Goal: Find specific page/section: Find specific page/section

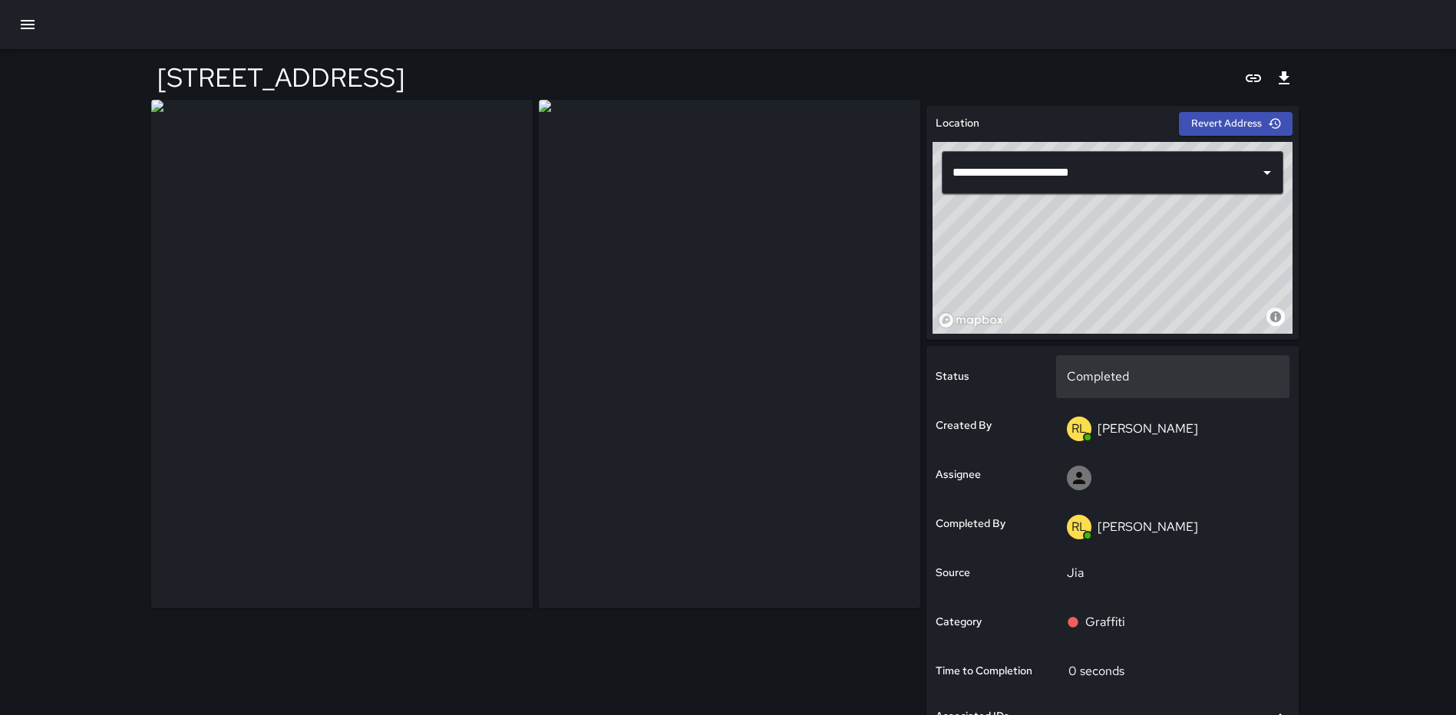
drag, startPoint x: 1135, startPoint y: 292, endPoint x: 1143, endPoint y: 356, distance: 64.2
click at [1143, 356] on div "**********" at bounding box center [1112, 521] width 372 height 830
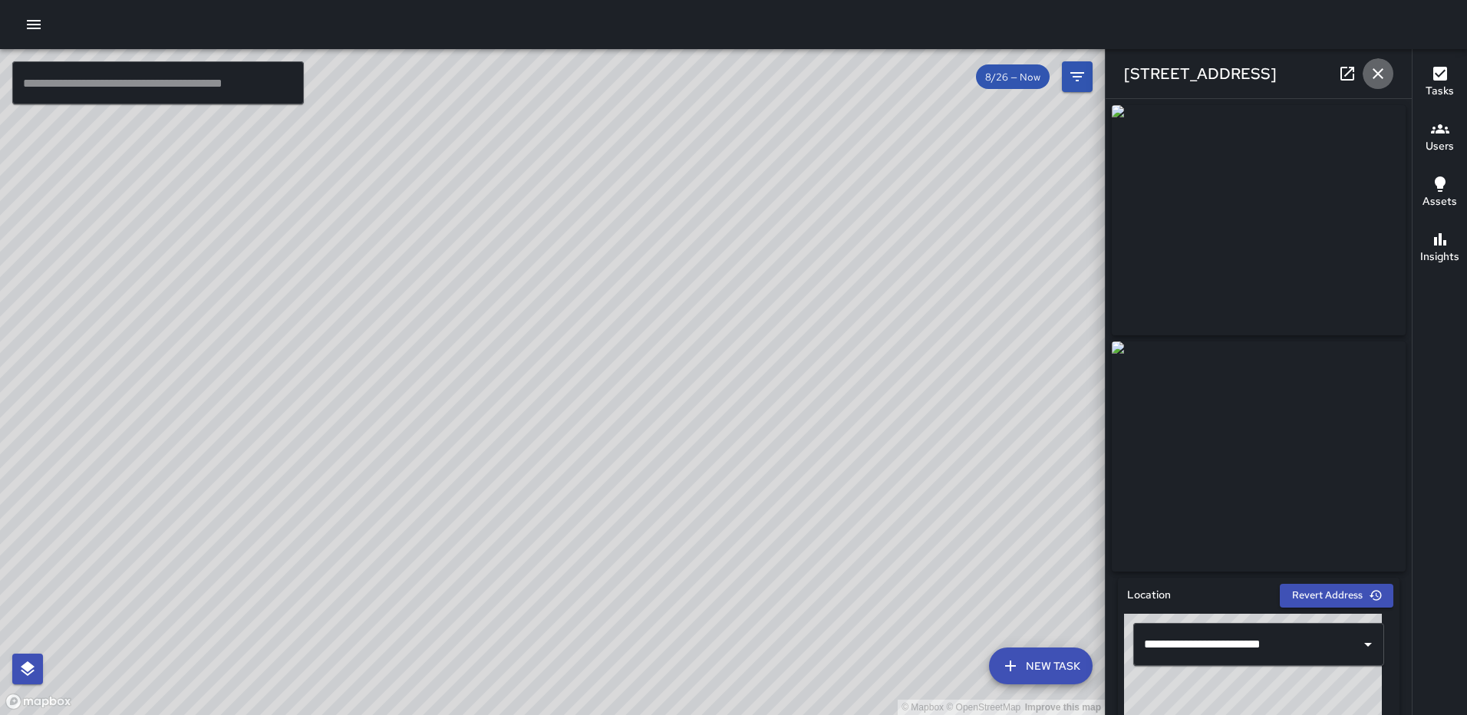
click at [1376, 79] on icon "button" at bounding box center [1378, 73] width 18 height 18
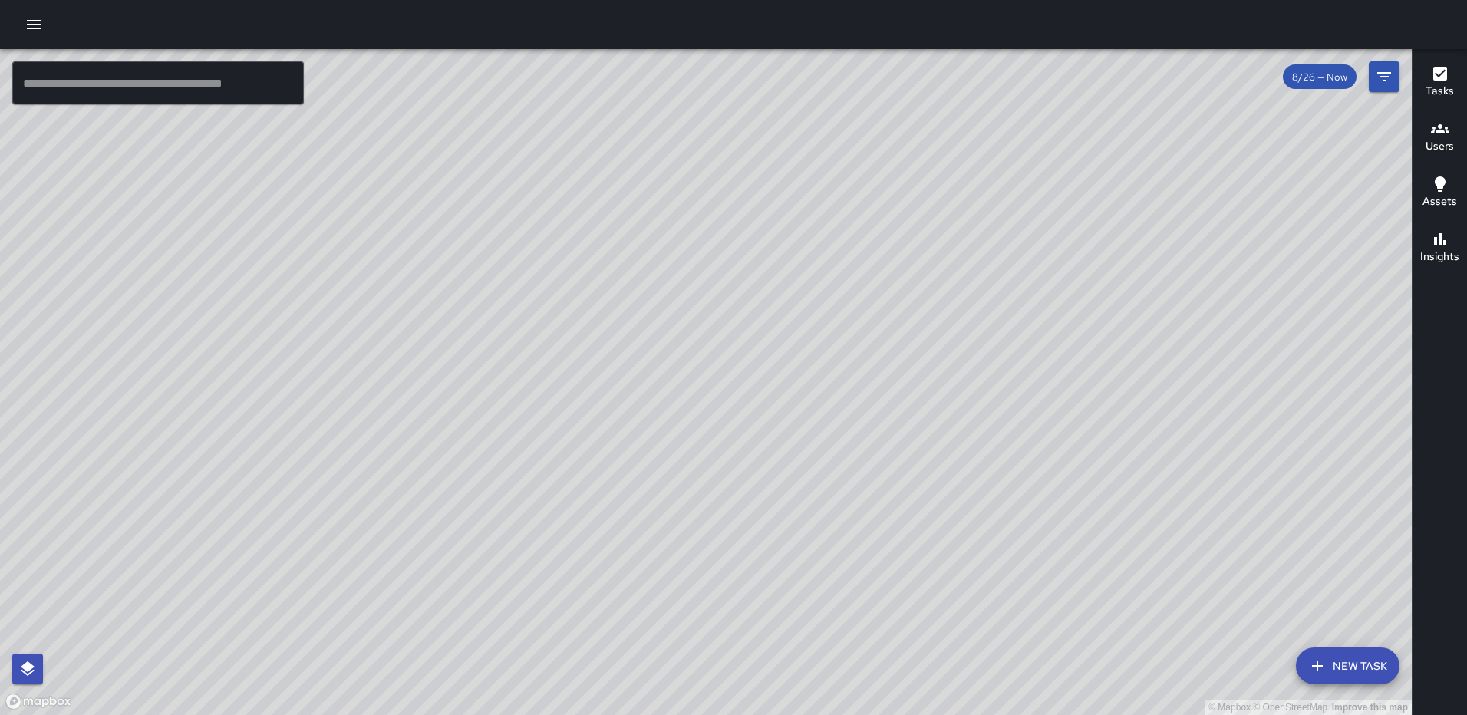
click at [1430, 84] on h6 "Tasks" at bounding box center [1440, 91] width 28 height 17
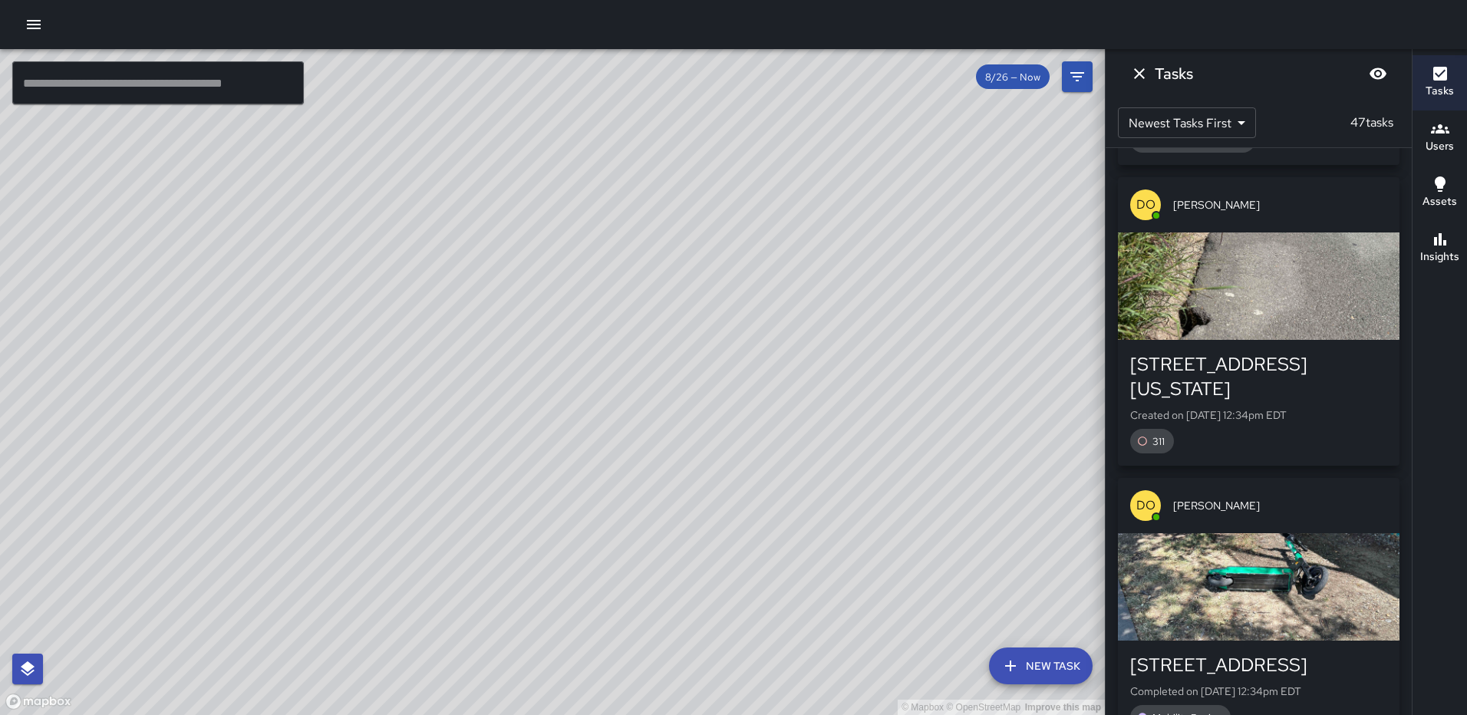
scroll to position [381, 0]
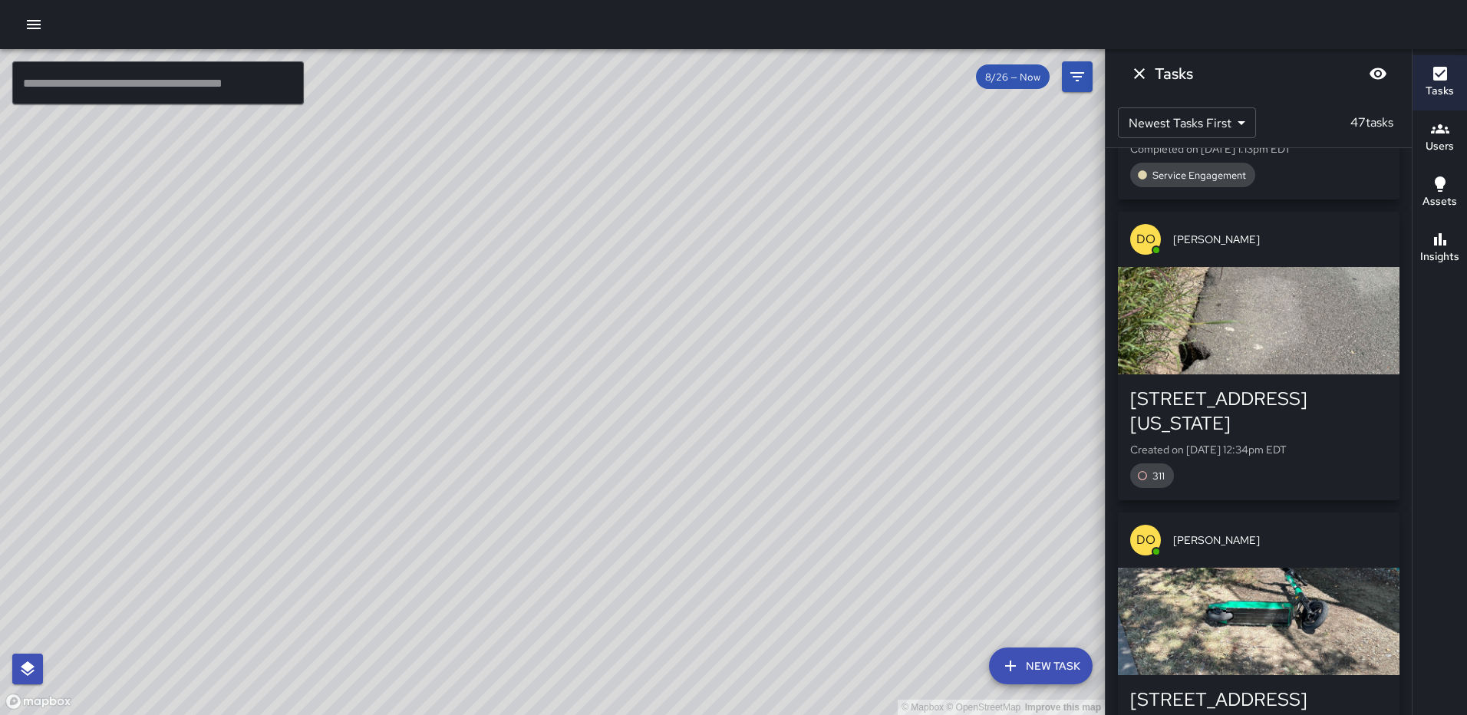
drag, startPoint x: 1219, startPoint y: 307, endPoint x: 1270, endPoint y: 324, distance: 54.1
click at [1219, 308] on div "button" at bounding box center [1259, 320] width 282 height 107
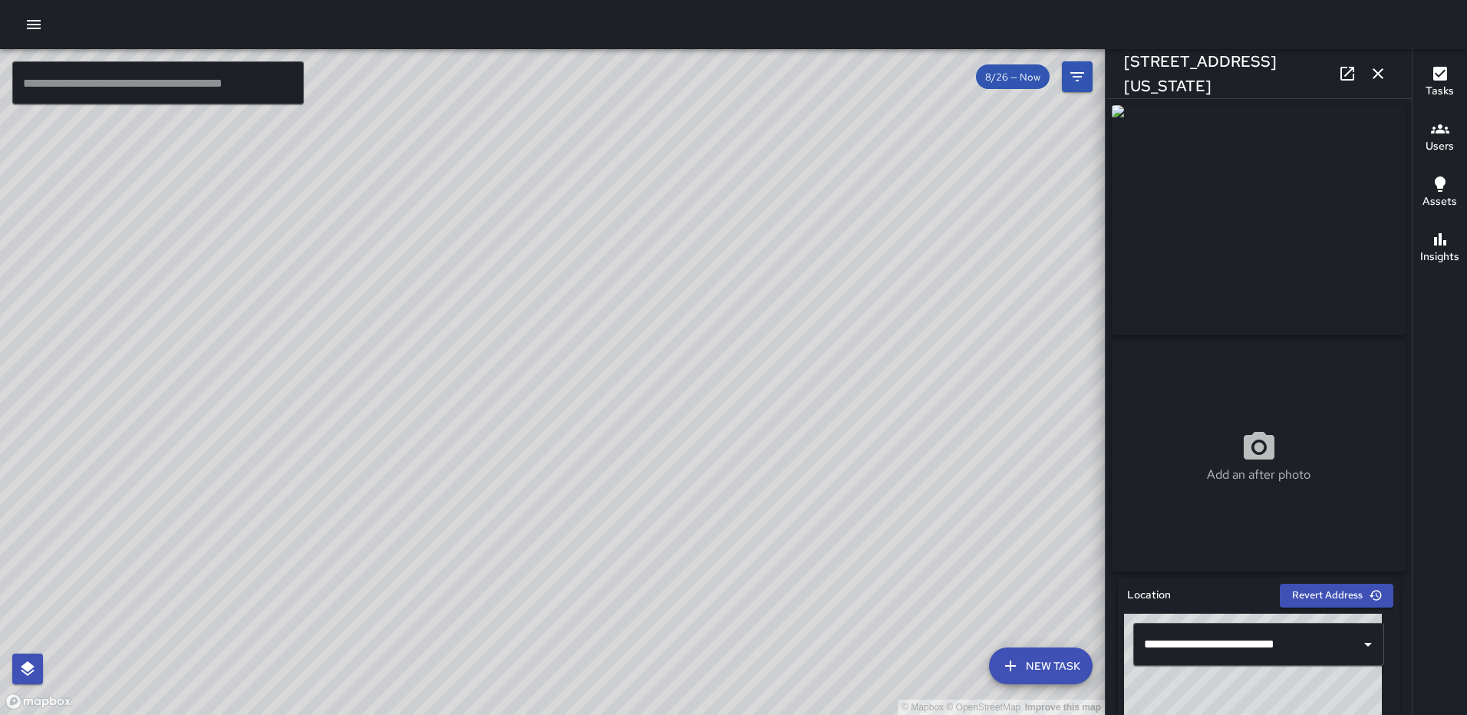
click at [1380, 70] on icon "button" at bounding box center [1378, 73] width 18 height 18
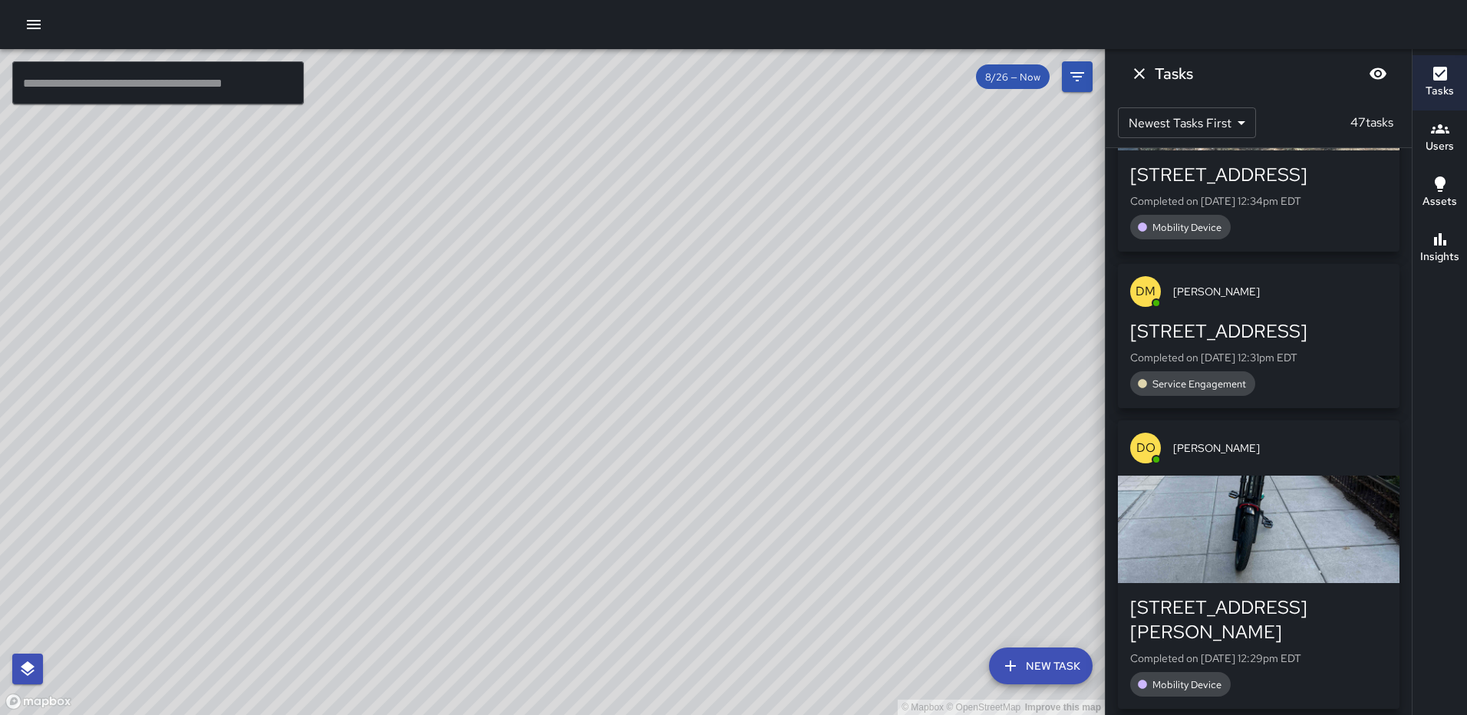
scroll to position [919, 0]
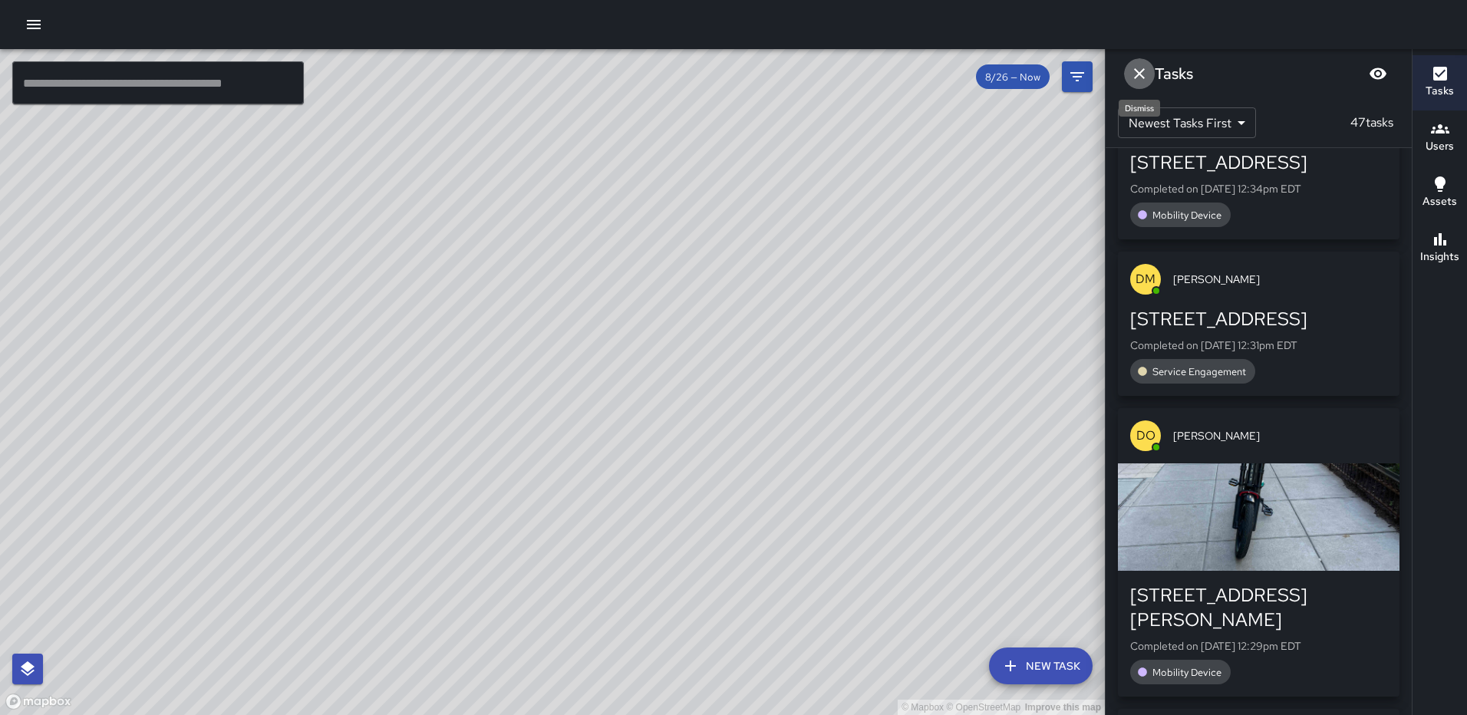
click at [1130, 71] on button "Dismiss" at bounding box center [1139, 73] width 31 height 31
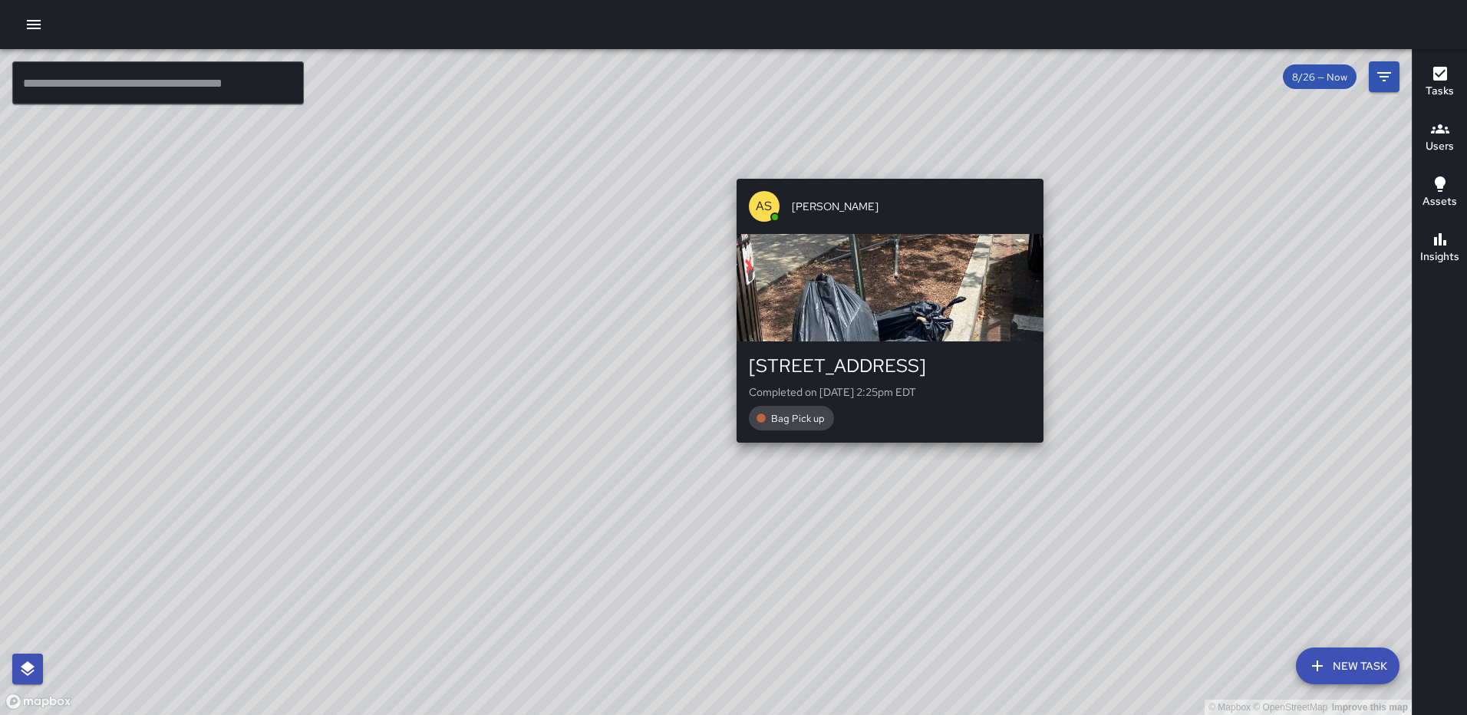
click at [885, 451] on div "© Mapbox © OpenStreetMap Improve this map AS Andre Smith 1026 3rd Street Northe…" at bounding box center [706, 382] width 1412 height 666
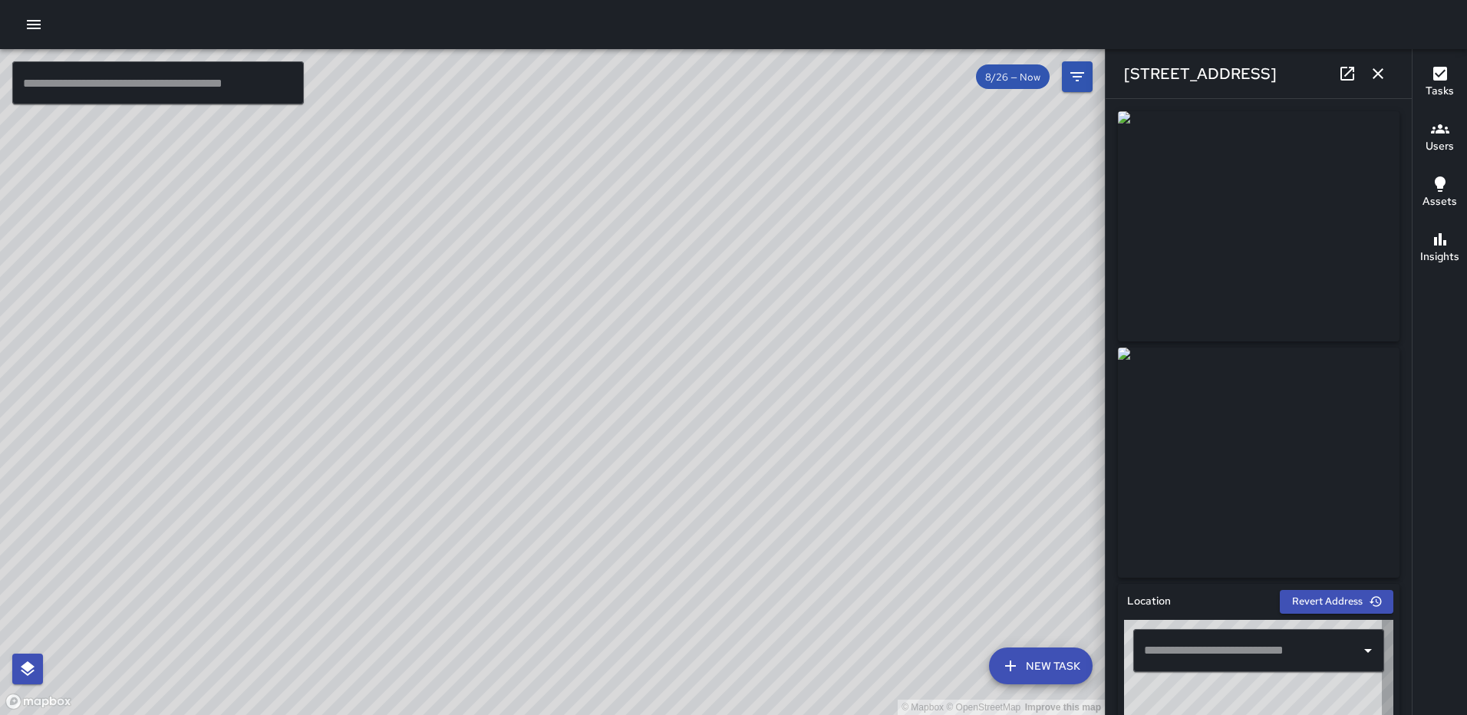
type input "**********"
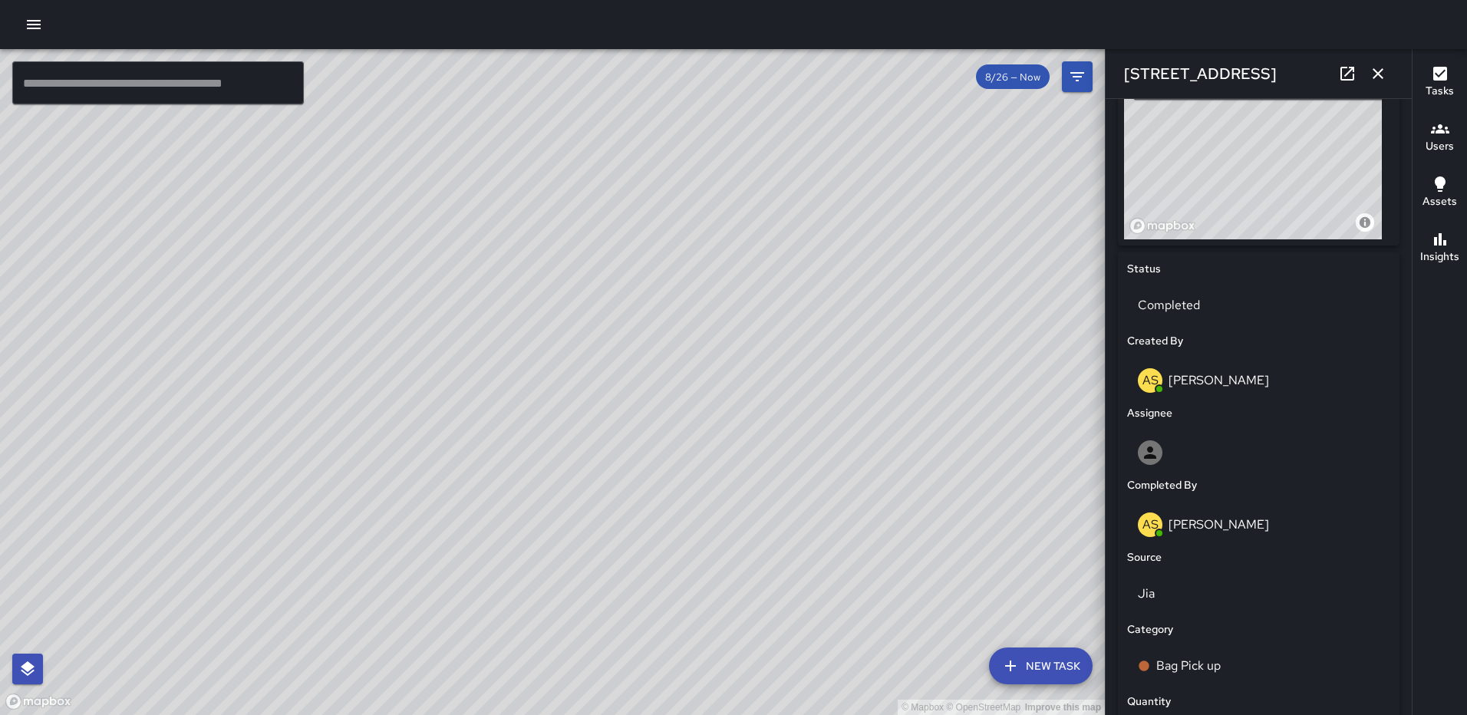
scroll to position [943, 0]
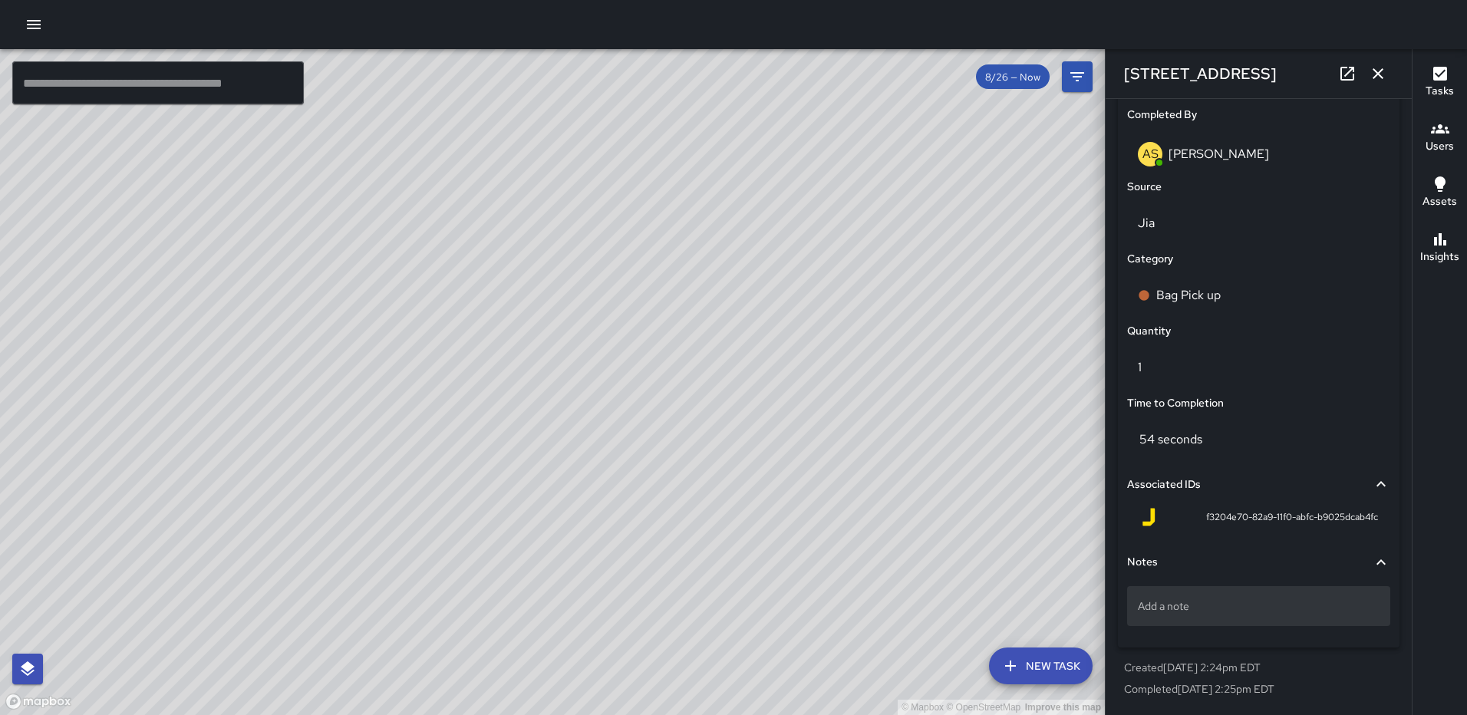
click at [1208, 609] on p "Add a note" at bounding box center [1259, 606] width 242 height 15
type textarea "*****"
click at [1376, 71] on icon "button" at bounding box center [1378, 73] width 11 height 11
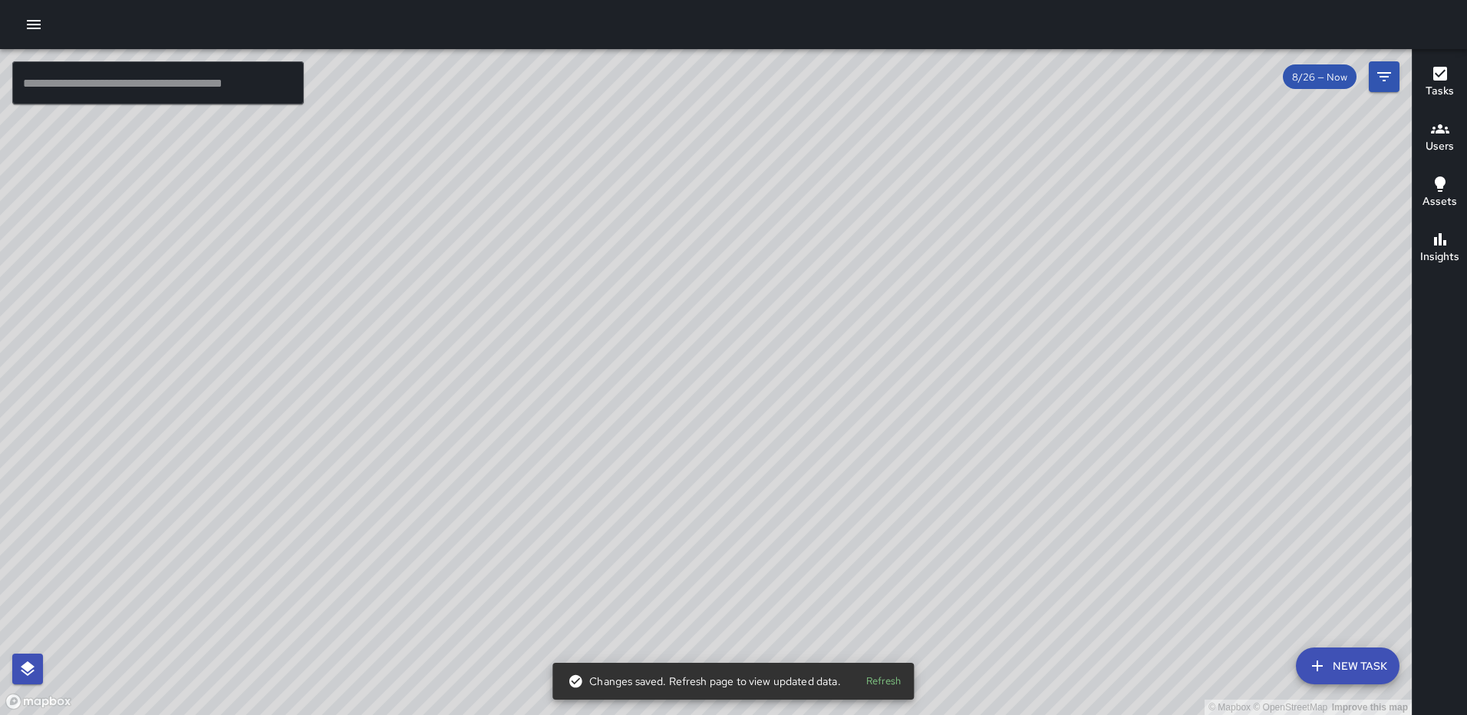
drag, startPoint x: 291, startPoint y: 311, endPoint x: 312, endPoint y: 457, distance: 147.3
click at [312, 457] on div "© Mapbox © OpenStreetMap Improve this map" at bounding box center [706, 382] width 1412 height 666
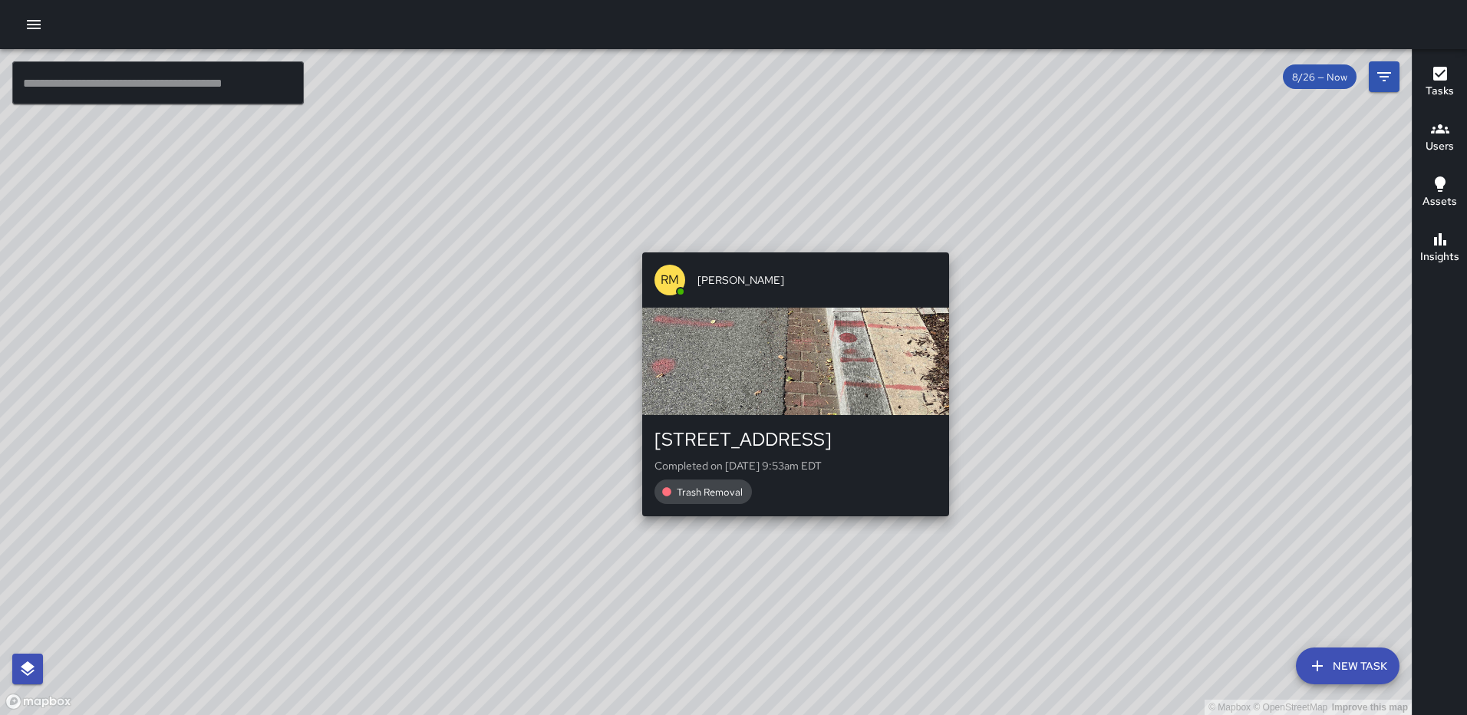
click at [788, 242] on div "© Mapbox © OpenStreetMap Improve this map RM Rodney Mcneil 1227 4th Street Nort…" at bounding box center [706, 382] width 1412 height 666
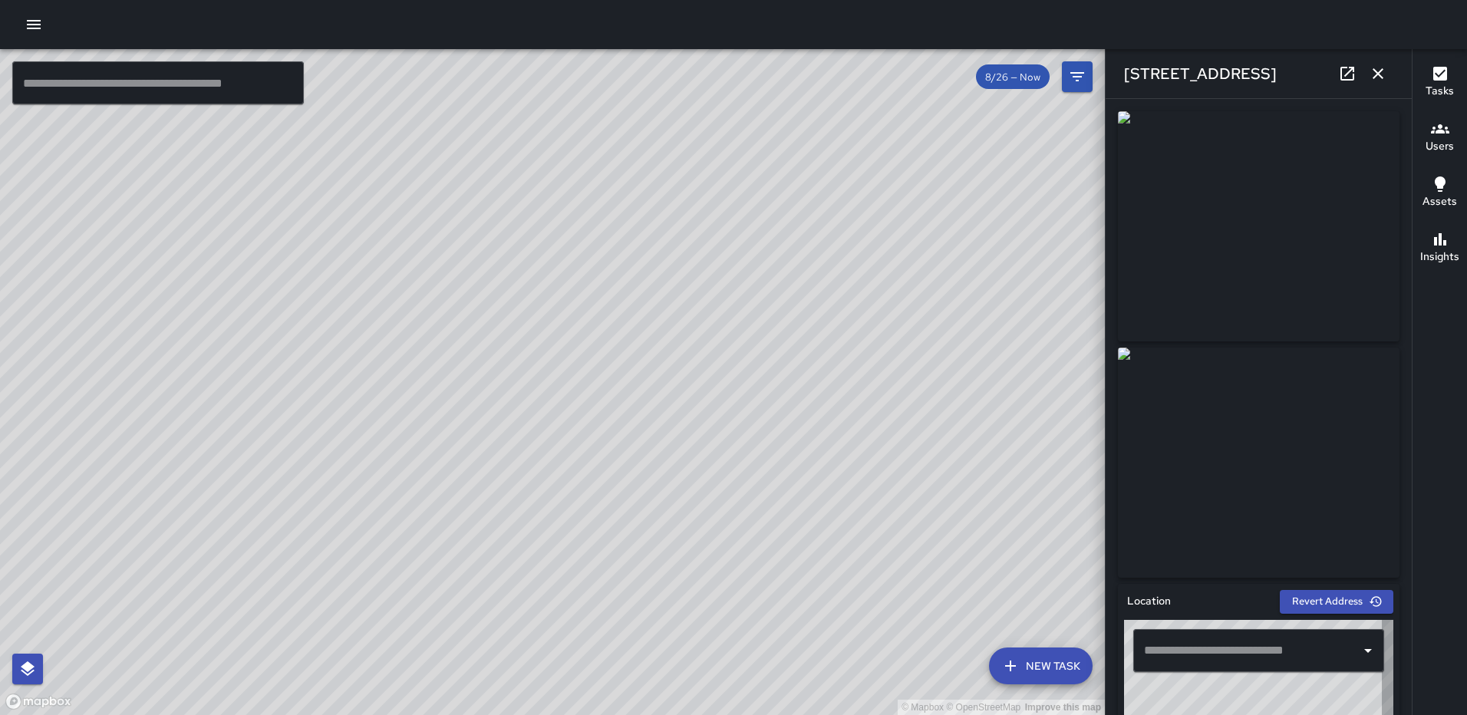
type input "**********"
click at [1382, 65] on icon "button" at bounding box center [1378, 73] width 18 height 18
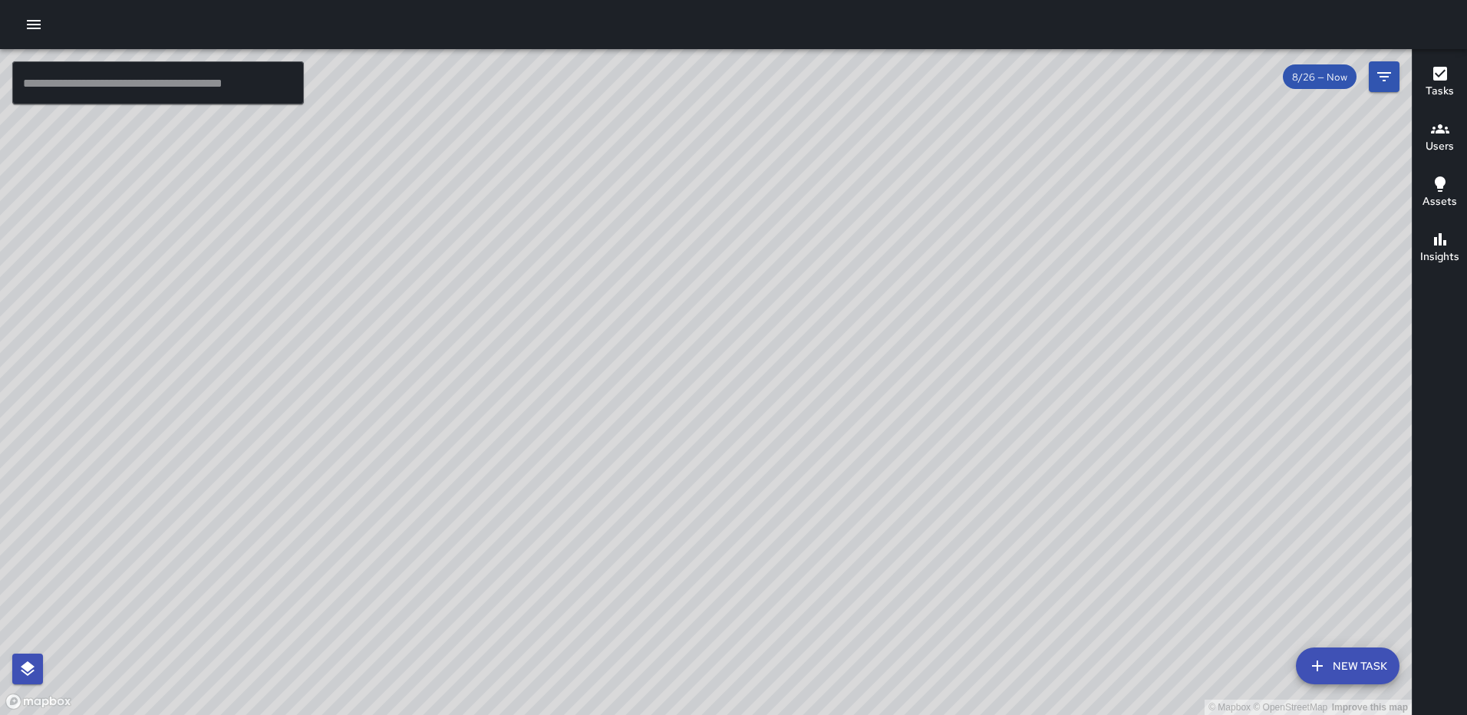
click at [77, 203] on div "© Mapbox © OpenStreetMap Improve this map" at bounding box center [706, 382] width 1412 height 666
